Goal: Transaction & Acquisition: Purchase product/service

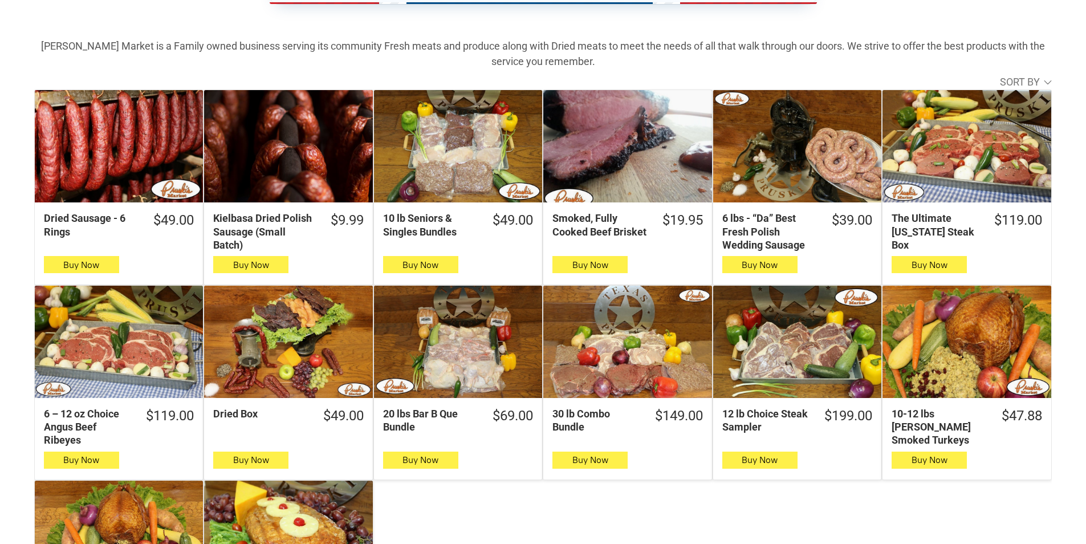
scroll to position [399, 0]
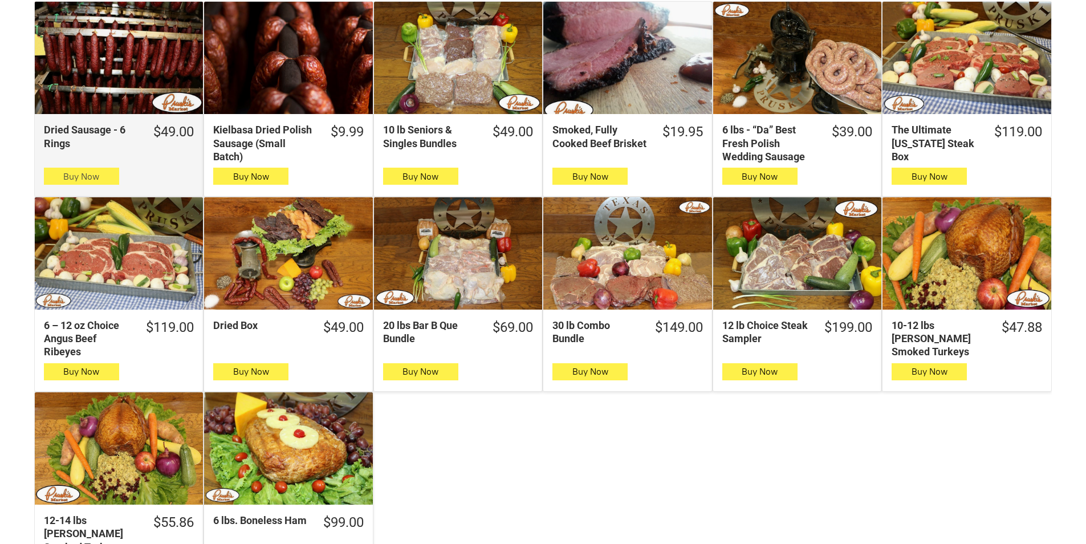
click at [66, 180] on span "Buy Now" at bounding box center [81, 176] width 36 height 11
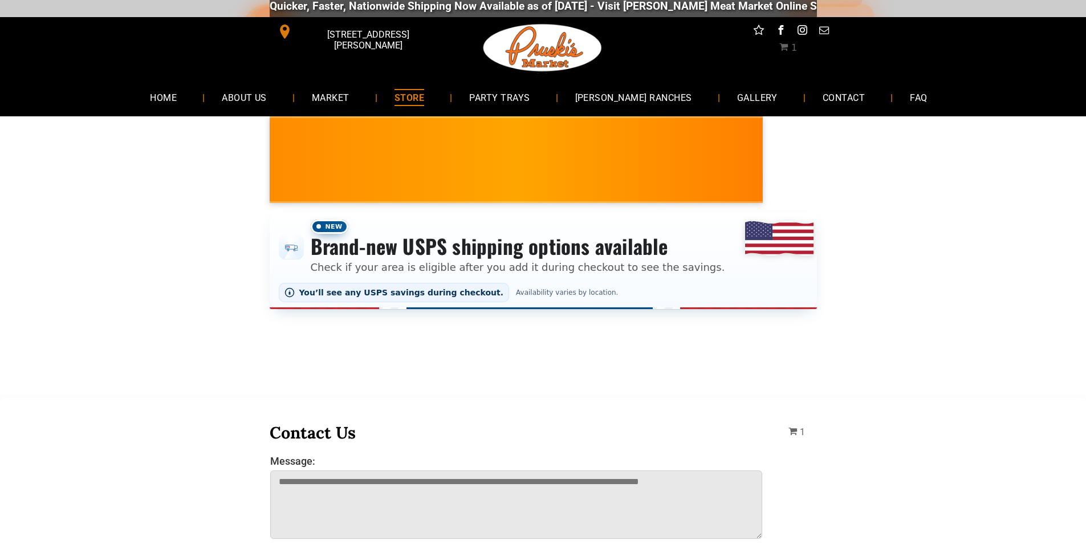
scroll to position [0, 0]
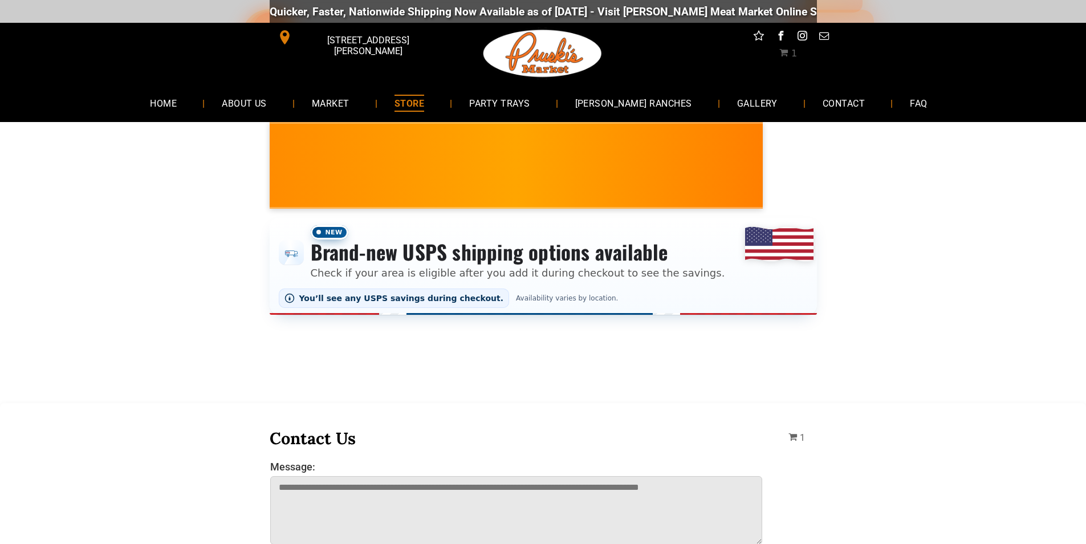
click at [431, 91] on link "STORE" at bounding box center [409, 103] width 64 height 30
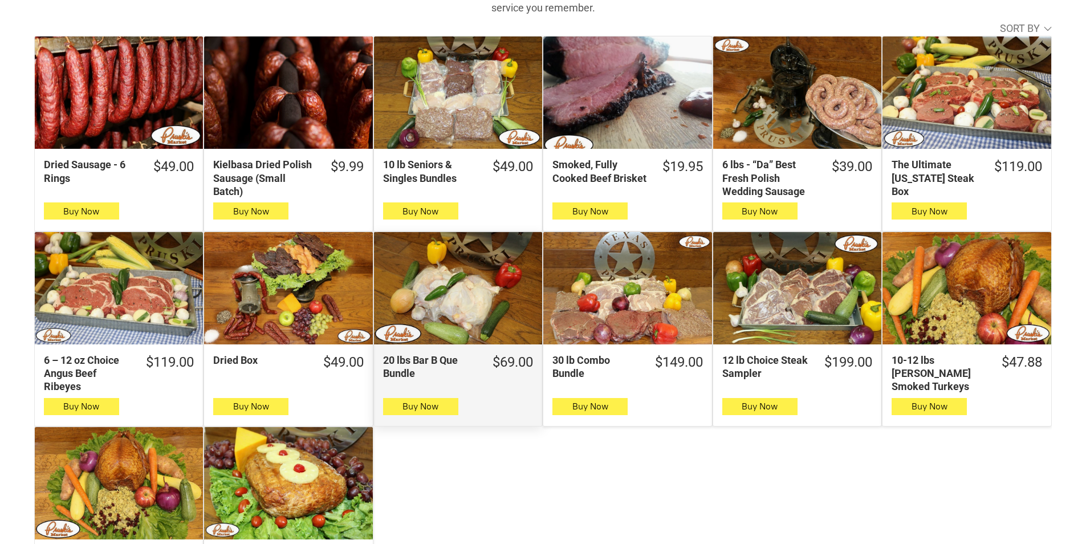
scroll to position [399, 0]
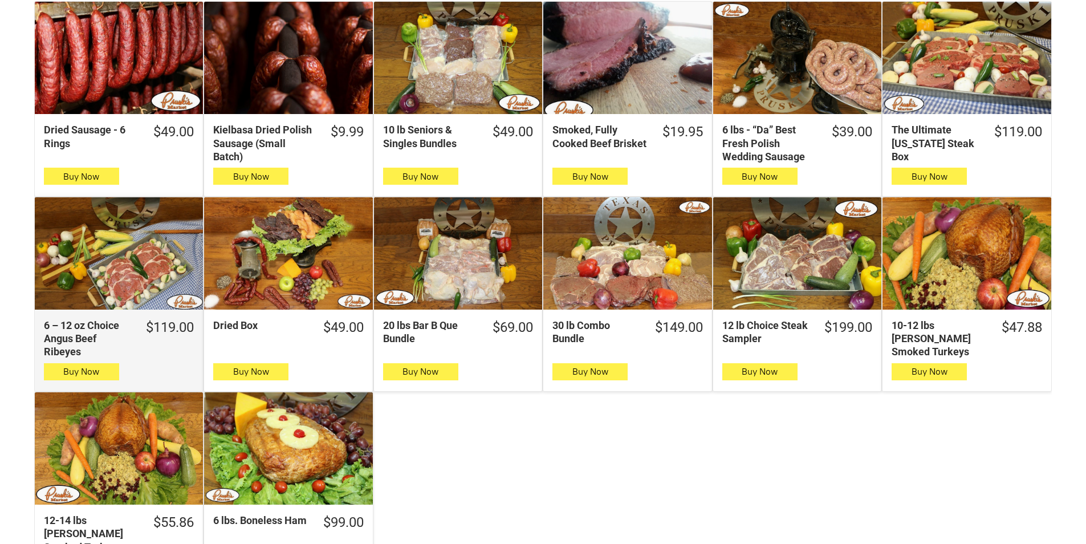
click at [115, 301] on div "6 – 12 oz Choice Angus Beef Ribeyes" at bounding box center [119, 253] width 168 height 112
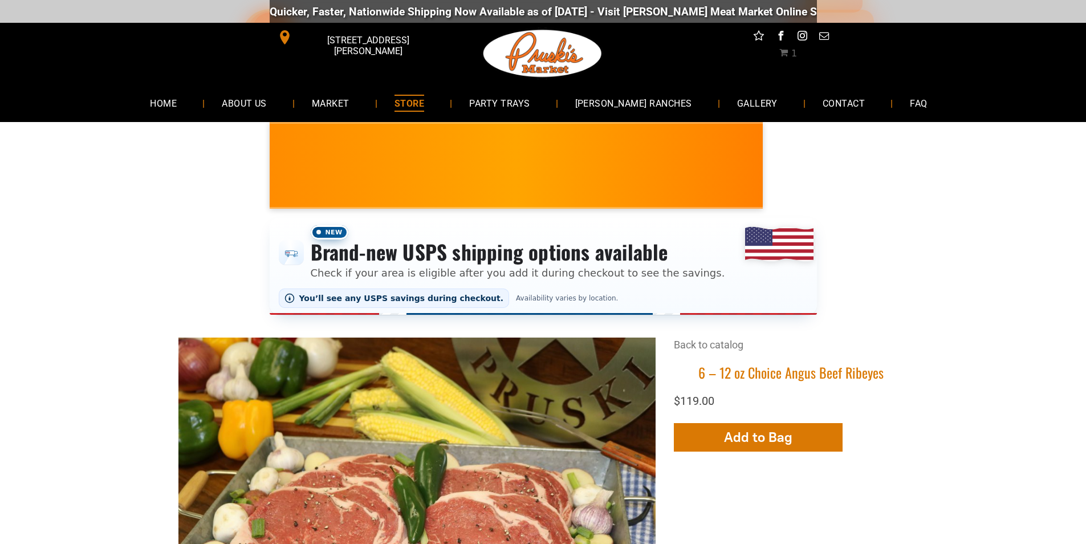
click at [309, 31] on span "[STREET_ADDRESS][PERSON_NAME]" at bounding box center [367, 45] width 147 height 33
